Goal: Transaction & Acquisition: Purchase product/service

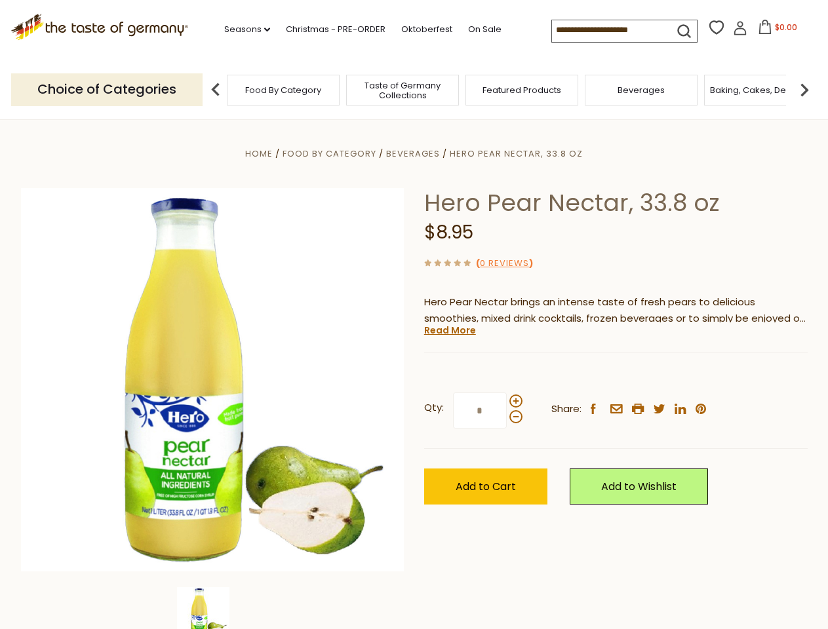
click at [414, 315] on div "Home Food By Category [GEOGRAPHIC_DATA] Hero Pear Nectar, 33.8 oz Hero Pear Nec…" at bounding box center [414, 398] width 807 height 505
click at [242, 30] on link "Seasons dropdown_arrow" at bounding box center [247, 29] width 46 height 14
click at [775, 31] on span "$0.00" at bounding box center [786, 27] width 22 height 11
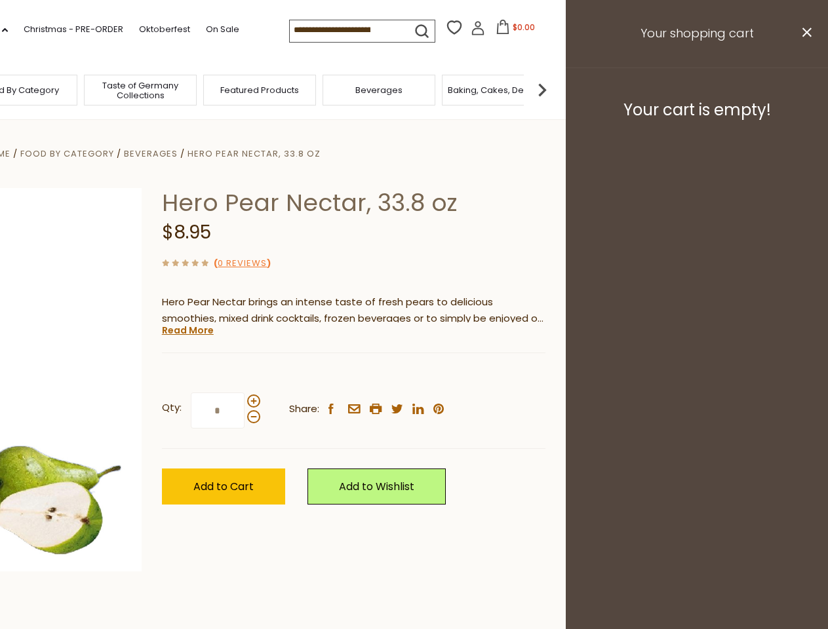
click at [111, 89] on div "All Seasons Recipes Game Day [DATE] [DATE] [DATE][PERSON_NAME] [DATE] Springfes…" at bounding box center [36, 308] width 149 height 556
click at [805, 89] on footer "Your cart is empty!" at bounding box center [697, 110] width 262 height 85
click at [414, 374] on div "Qty: * Share: facebook email printer twitter linkedin pinterest" at bounding box center [354, 411] width 384 height 76
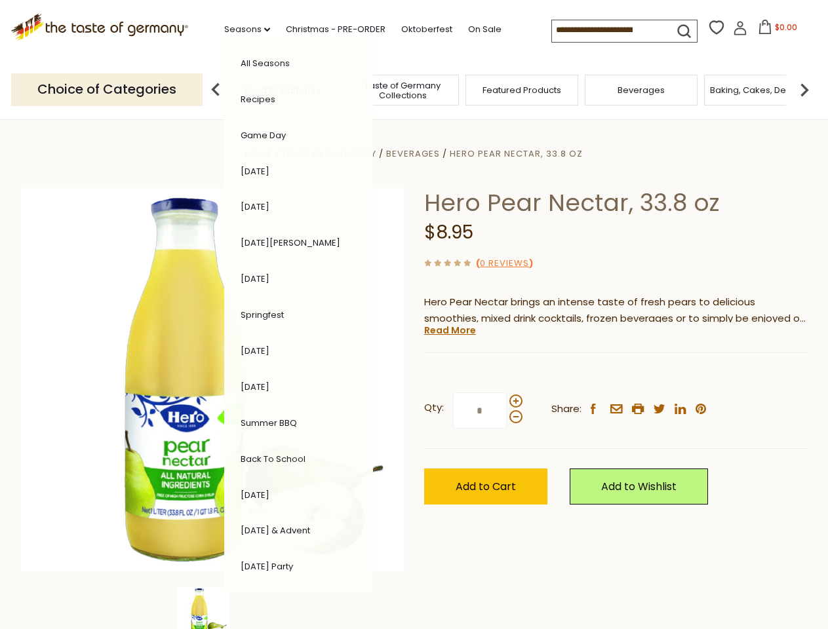
click at [212, 609] on div "Home Food By Category [GEOGRAPHIC_DATA] Hero Pear Nectar, 33.8 oz Hero Pear Nec…" at bounding box center [414, 398] width 807 height 505
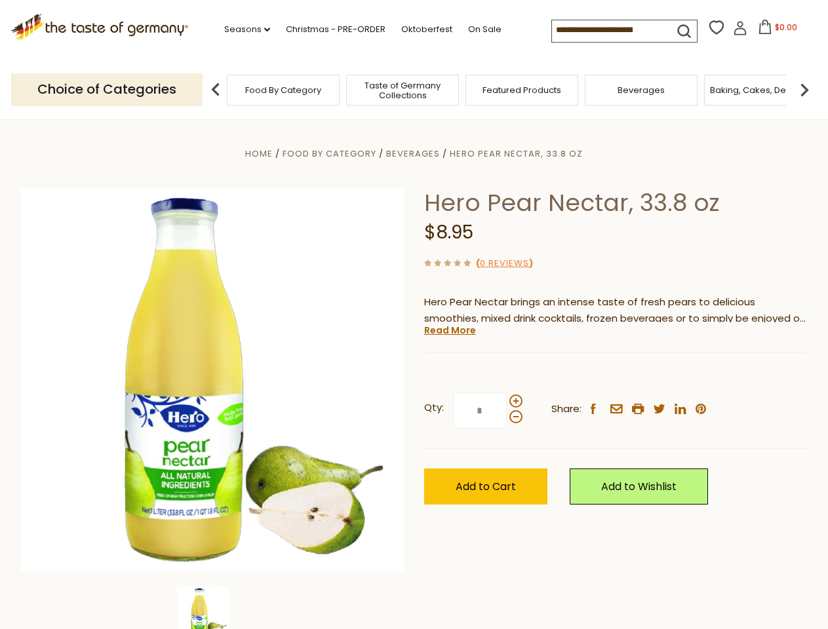
click at [212, 609] on img at bounding box center [203, 614] width 52 height 52
click at [449, 330] on link "Read More" at bounding box center [450, 330] width 52 height 13
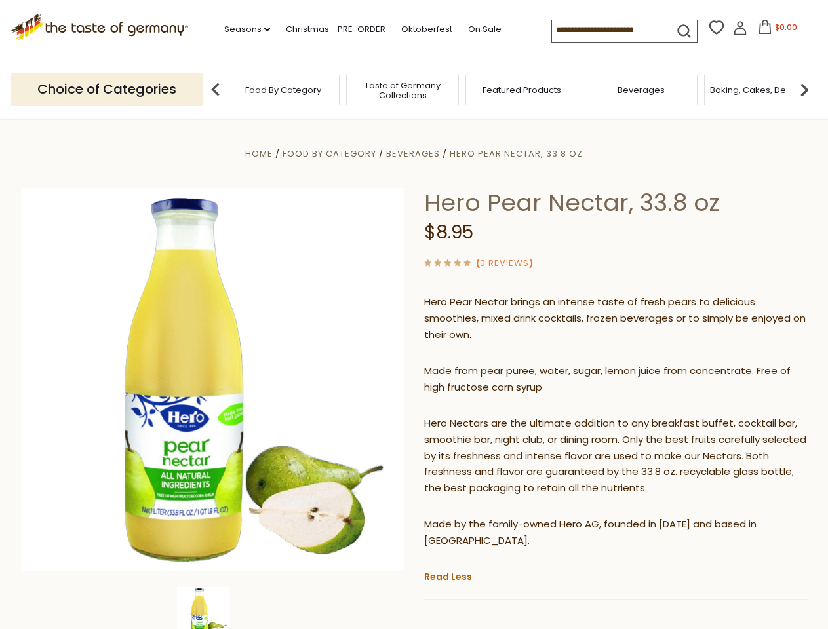
click at [515, 416] on p "Hero Nectars are the ultimate addition to any breakfast buffet, cocktail bar, s…" at bounding box center [616, 457] width 384 height 82
